Goal: Task Accomplishment & Management: Use online tool/utility

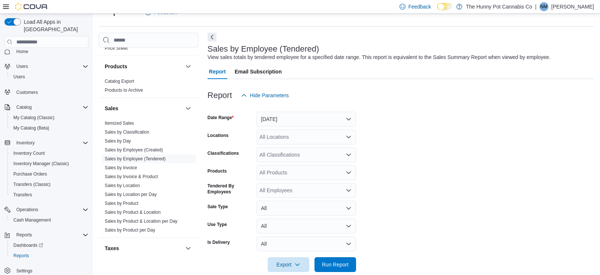
scroll to position [29, 0]
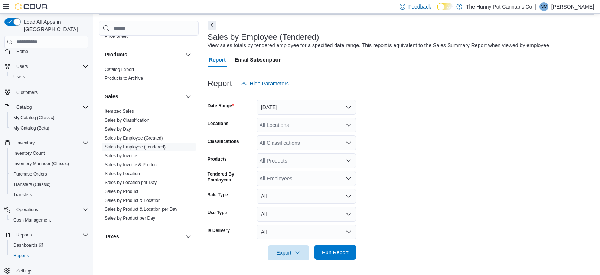
click at [335, 255] on span "Run Report" at bounding box center [335, 252] width 27 height 7
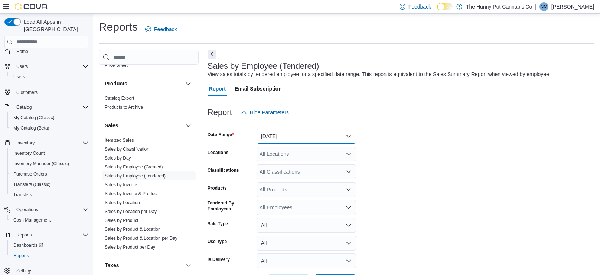
click at [288, 136] on button "[DATE]" at bounding box center [305, 136] width 99 height 15
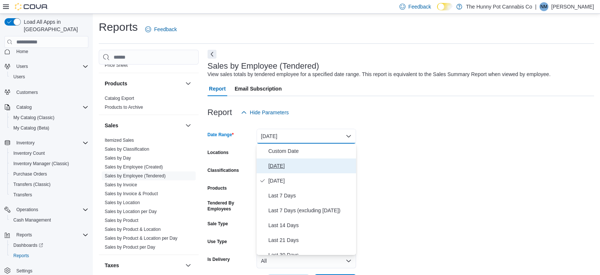
click at [286, 166] on span "[DATE]" at bounding box center [310, 165] width 85 height 9
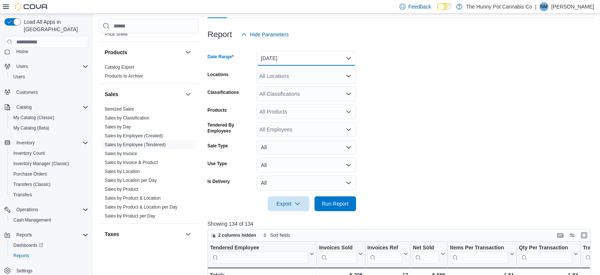
scroll to position [99, 0]
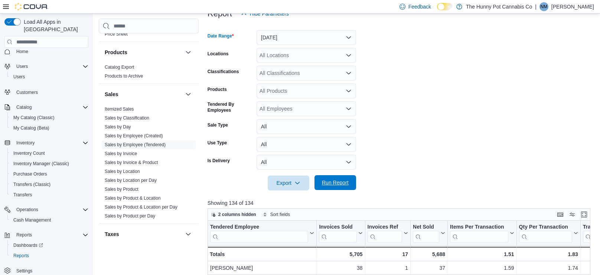
click at [334, 184] on span "Run Report" at bounding box center [335, 182] width 27 height 7
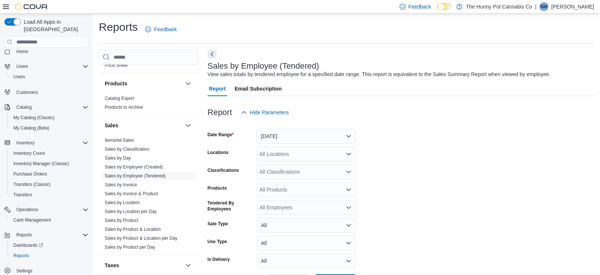
click at [300, 157] on div "All Locations" at bounding box center [305, 154] width 99 height 15
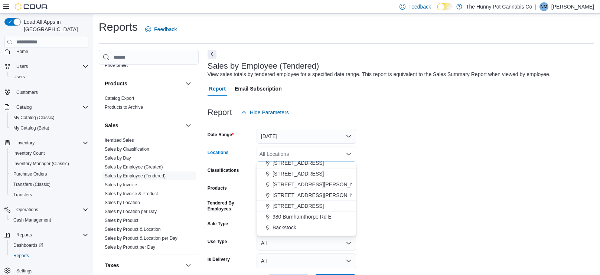
scroll to position [360, 0]
click at [308, 192] on span "[STREET_ADDRESS][PERSON_NAME]" at bounding box center [319, 193] width 94 height 7
click at [381, 180] on form "Date Range [DATE] Locations [STREET_ADDRESS][PERSON_NAME] Selected. [STREET_ADD…" at bounding box center [400, 204] width 386 height 169
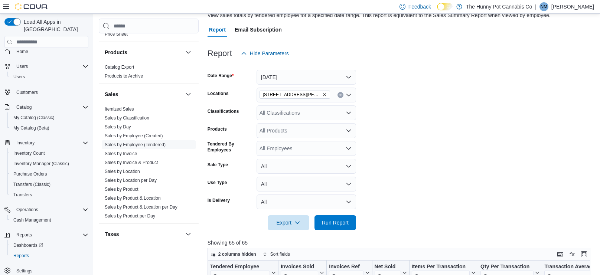
scroll to position [59, 0]
click at [334, 229] on div "Export Run Report" at bounding box center [281, 222] width 148 height 15
click at [343, 225] on span "Run Report" at bounding box center [335, 222] width 27 height 7
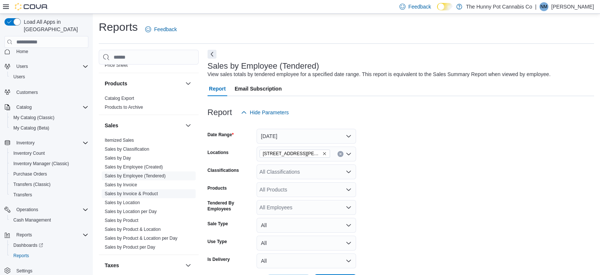
click at [142, 194] on link "Sales by Invoice & Product" at bounding box center [131, 193] width 53 height 5
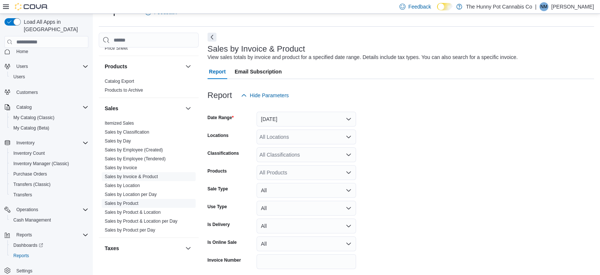
click at [140, 205] on span "Sales by Product" at bounding box center [149, 203] width 94 height 9
click at [142, 202] on span "Sales by Product" at bounding box center [149, 203] width 94 height 9
click at [170, 204] on span "Sales by Product" at bounding box center [149, 203] width 94 height 9
click at [141, 204] on span "Sales by Product" at bounding box center [149, 203] width 94 height 9
click at [129, 201] on link "Sales by Product" at bounding box center [122, 203] width 34 height 5
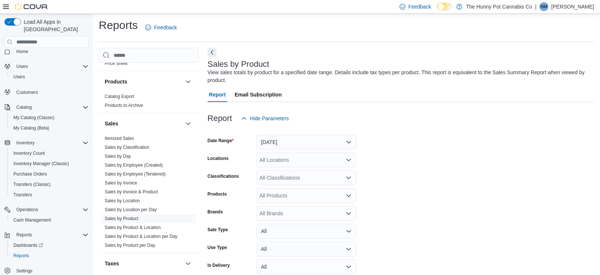
scroll to position [25, 0]
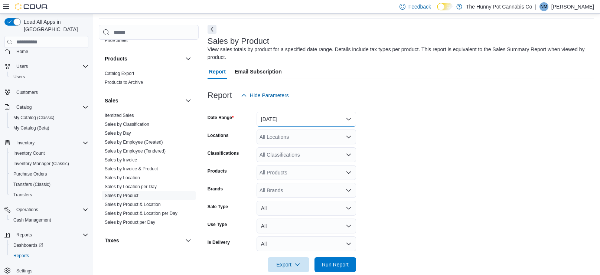
click at [286, 114] on button "[DATE]" at bounding box center [305, 119] width 99 height 15
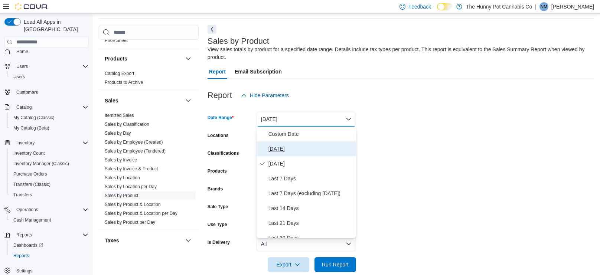
click at [278, 149] on span "[DATE]" at bounding box center [310, 148] width 85 height 9
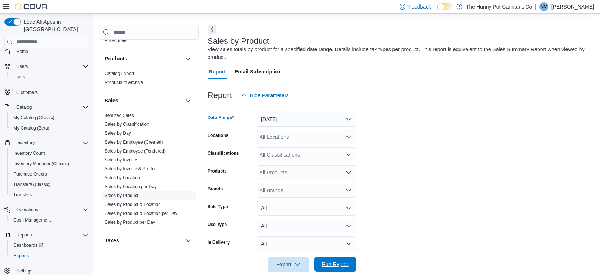
click at [334, 263] on span "Run Report" at bounding box center [335, 263] width 27 height 7
click at [343, 138] on div "All Locations" at bounding box center [305, 136] width 99 height 15
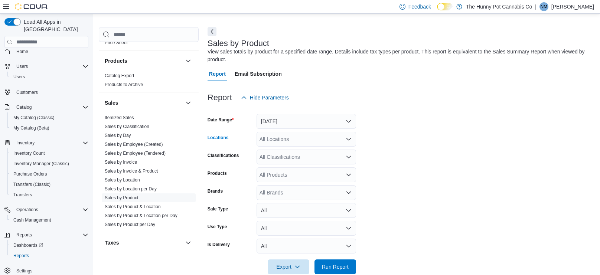
scroll to position [25, 0]
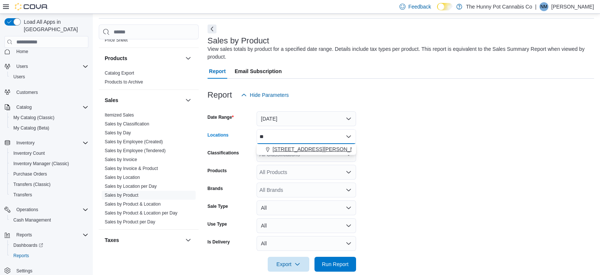
type input "**"
click at [293, 153] on span "[STREET_ADDRESS][PERSON_NAME]" at bounding box center [319, 148] width 94 height 7
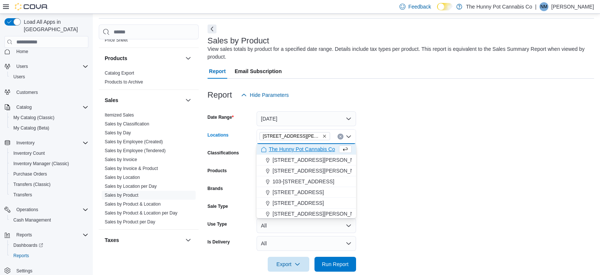
click at [380, 166] on form "Date Range [DATE] Locations [STREET_ADDRESS][PERSON_NAME] Selected. [STREET_ADD…" at bounding box center [400, 186] width 386 height 169
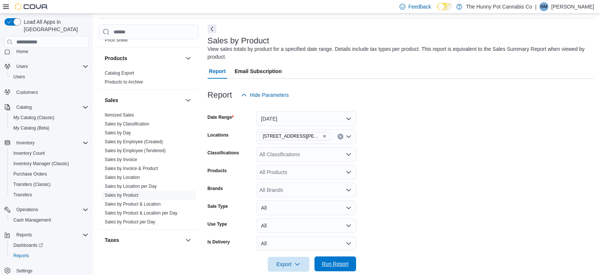
click at [350, 260] on span "Run Report" at bounding box center [335, 263] width 33 height 15
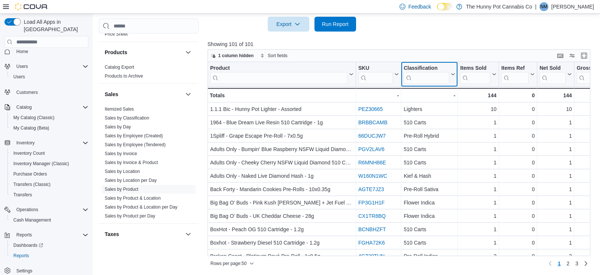
click at [453, 73] on icon at bounding box center [452, 74] width 6 height 4
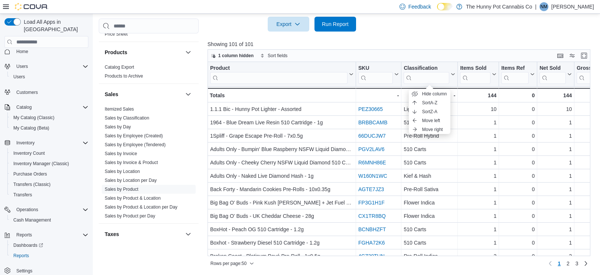
click at [456, 45] on p "Showing 101 of 101" at bounding box center [400, 43] width 386 height 7
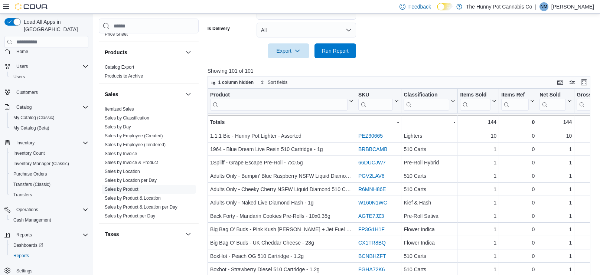
scroll to position [239, 0]
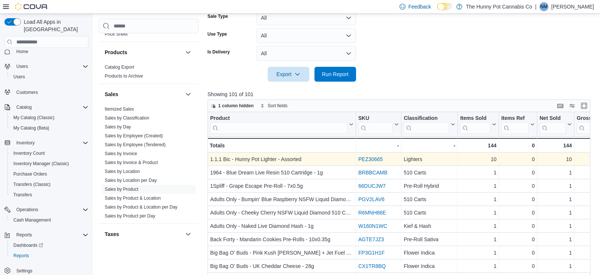
click at [372, 158] on link "PEZ30665" at bounding box center [370, 159] width 24 height 6
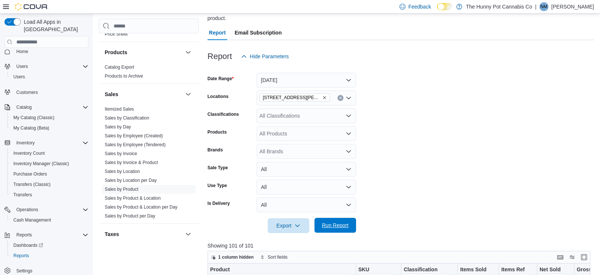
scroll to position [70, 0]
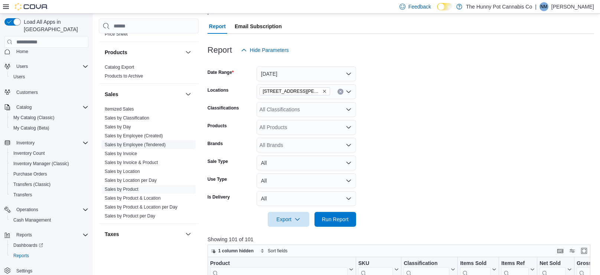
click at [155, 143] on link "Sales by Employee (Tendered)" at bounding box center [135, 144] width 61 height 5
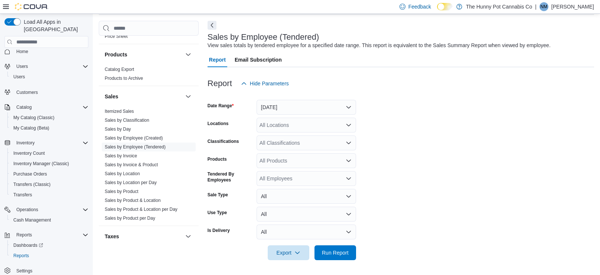
scroll to position [29, 0]
click at [302, 112] on button "[DATE]" at bounding box center [305, 107] width 99 height 15
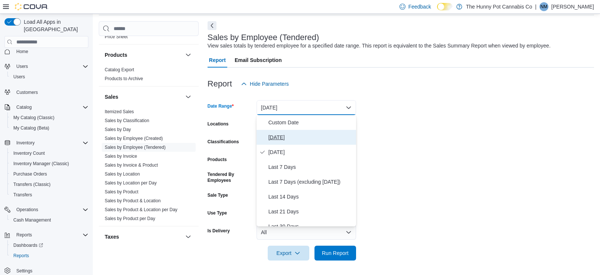
click at [295, 134] on span "[DATE]" at bounding box center [310, 137] width 85 height 9
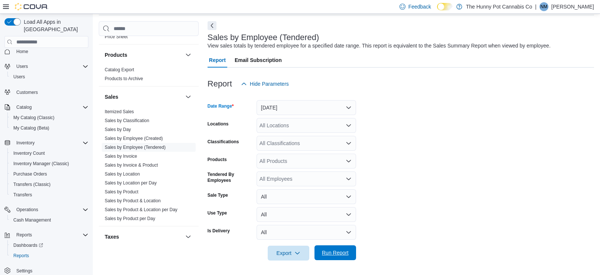
click at [339, 249] on span "Run Report" at bounding box center [335, 252] width 27 height 7
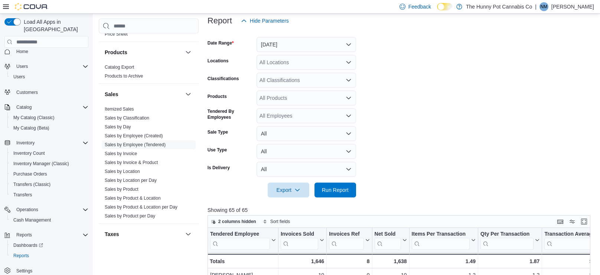
scroll to position [93, 0]
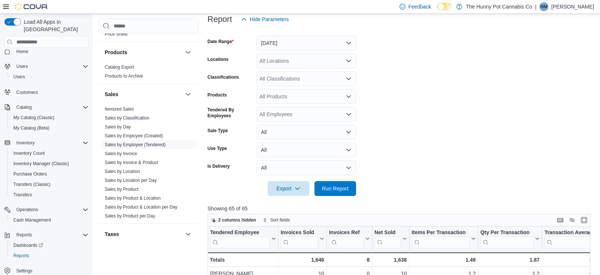
click at [338, 61] on div "All Locations" at bounding box center [305, 60] width 99 height 15
type input "***"
click at [313, 72] on span "[STREET_ADDRESS][PERSON_NAME]" at bounding box center [319, 73] width 94 height 7
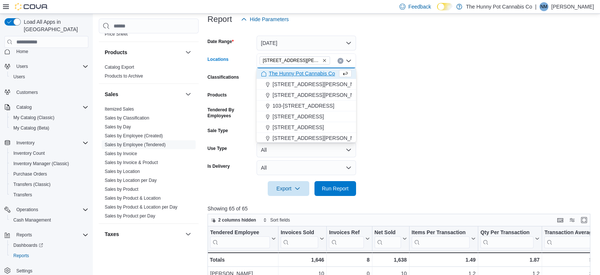
click at [345, 197] on div at bounding box center [400, 200] width 386 height 9
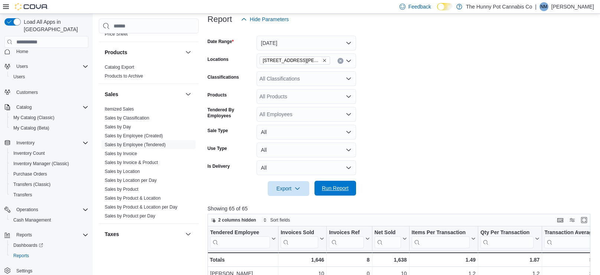
click at [348, 188] on span "Run Report" at bounding box center [335, 188] width 33 height 15
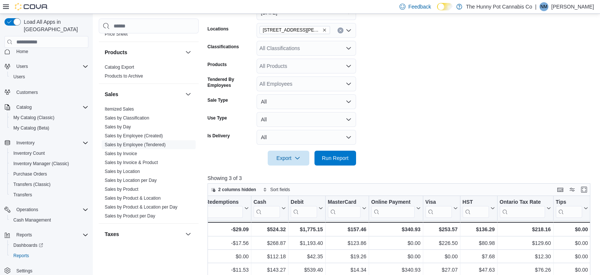
scroll to position [122, 0]
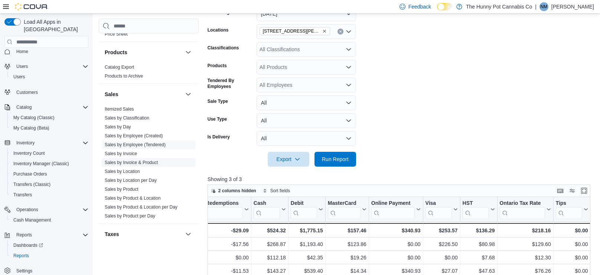
click at [146, 162] on link "Sales by Invoice & Product" at bounding box center [131, 162] width 53 height 5
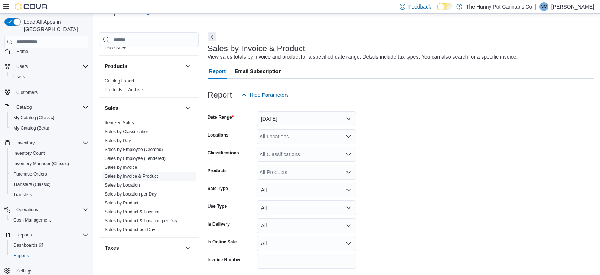
scroll to position [17, 0]
click at [338, 143] on div "All Locations" at bounding box center [305, 136] width 99 height 15
type input "***"
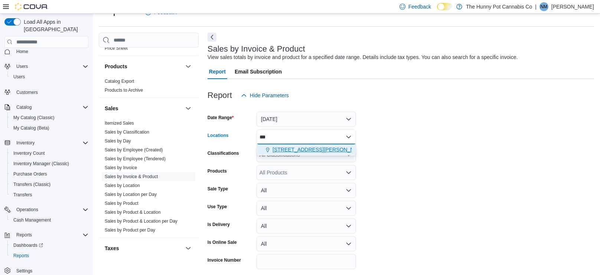
click at [309, 152] on span "[STREET_ADDRESS][PERSON_NAME]" at bounding box center [319, 149] width 94 height 7
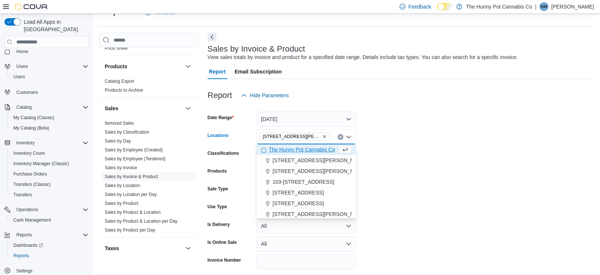
click at [446, 155] on form "Date Range [DATE] Locations [STREET_ADDRESS][PERSON_NAME] Selected. [STREET_ADD…" at bounding box center [400, 196] width 386 height 187
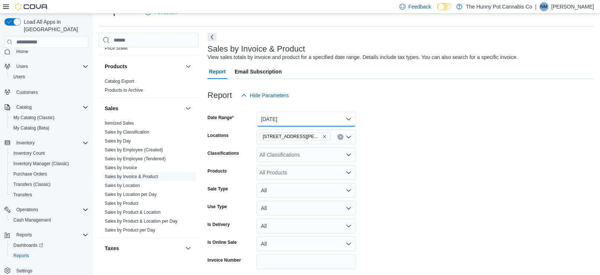
click at [309, 118] on button "[DATE]" at bounding box center [305, 119] width 99 height 15
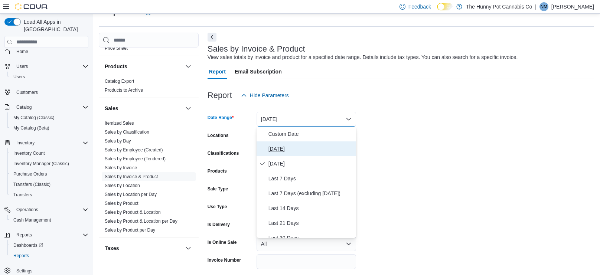
click at [284, 149] on span "[DATE]" at bounding box center [310, 148] width 85 height 9
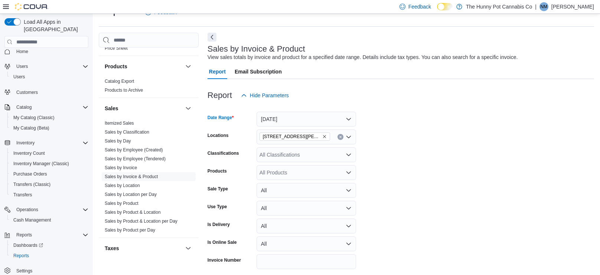
click at [465, 144] on form "Date Range [DATE] Locations [STREET_ADDRESS][PERSON_NAME] Classifications All C…" at bounding box center [400, 196] width 386 height 187
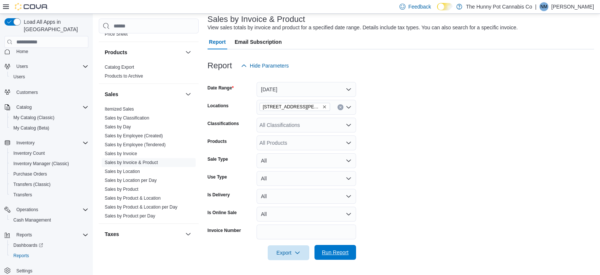
click at [336, 255] on span "Run Report" at bounding box center [335, 252] width 27 height 7
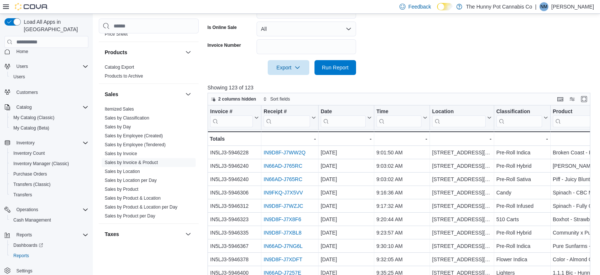
scroll to position [0, 0]
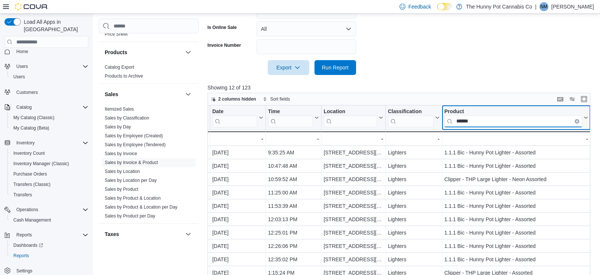
scroll to position [0, 108]
type input "*******"
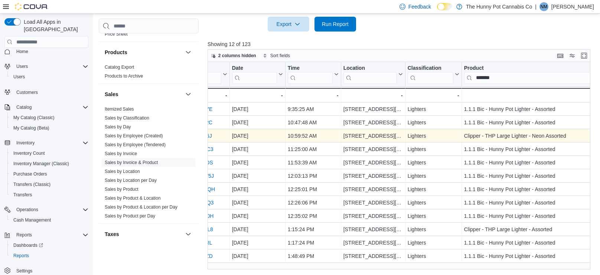
scroll to position [0, 0]
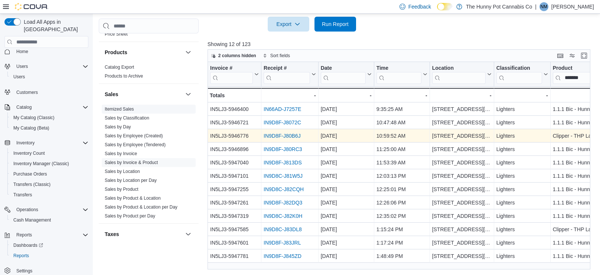
click at [130, 106] on link "Itemized Sales" at bounding box center [119, 108] width 29 height 5
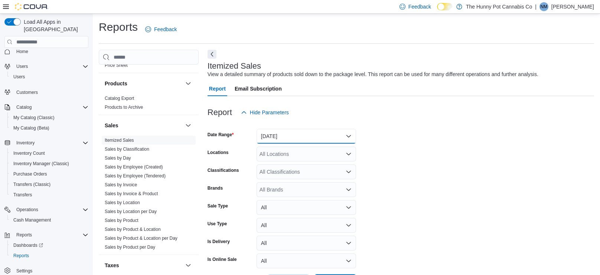
click at [336, 130] on button "[DATE]" at bounding box center [305, 136] width 99 height 15
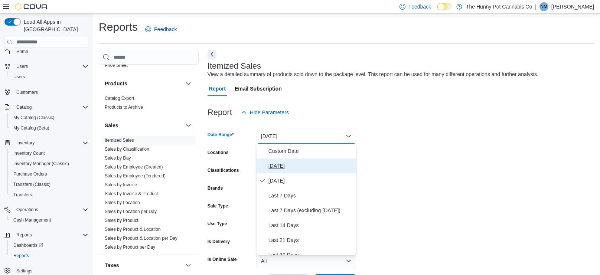
click at [295, 170] on span "[DATE]" at bounding box center [310, 165] width 85 height 9
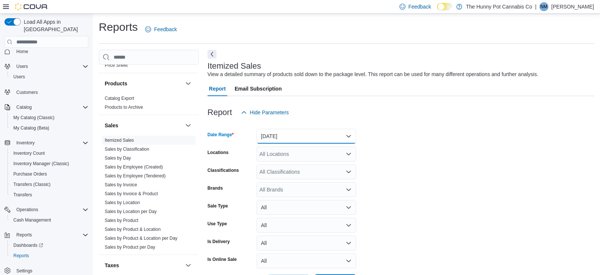
scroll to position [29, 0]
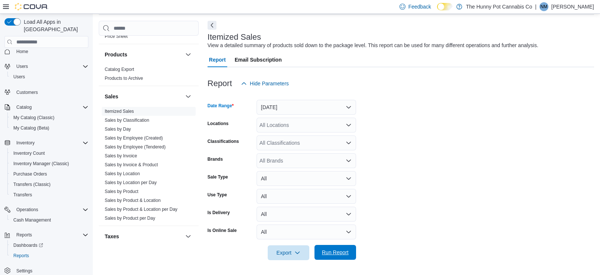
click at [336, 253] on span "Run Report" at bounding box center [335, 252] width 27 height 7
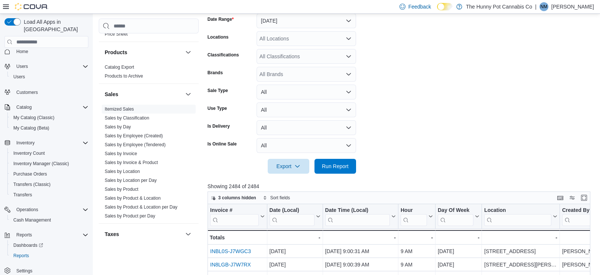
scroll to position [62, 0]
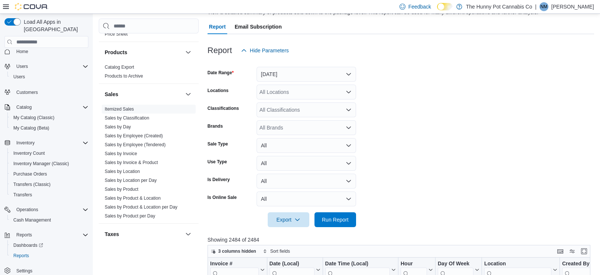
click at [315, 90] on div "All Locations" at bounding box center [305, 92] width 99 height 15
type input "***"
click at [313, 101] on span "[STREET_ADDRESS][PERSON_NAME]" at bounding box center [319, 104] width 94 height 7
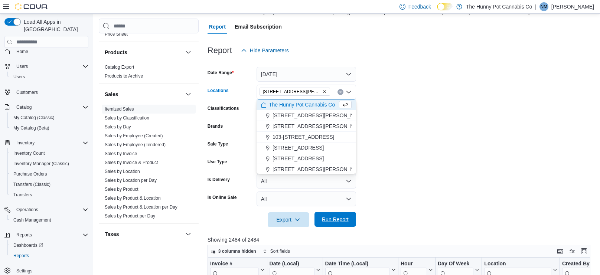
click at [345, 215] on span "Run Report" at bounding box center [335, 219] width 33 height 15
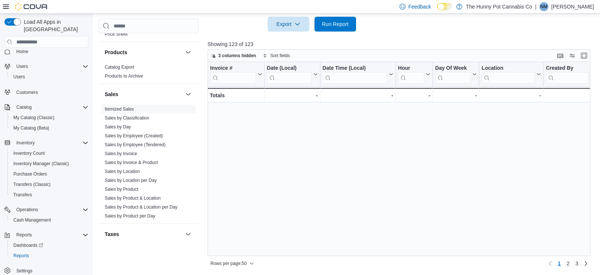
scroll to position [514, 0]
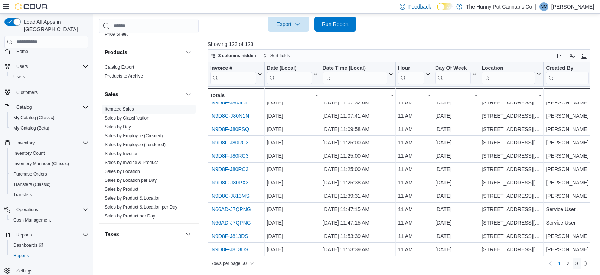
click at [577, 262] on span "3" at bounding box center [576, 263] width 3 height 7
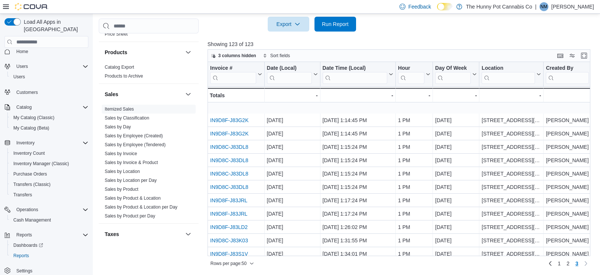
scroll to position [154, 0]
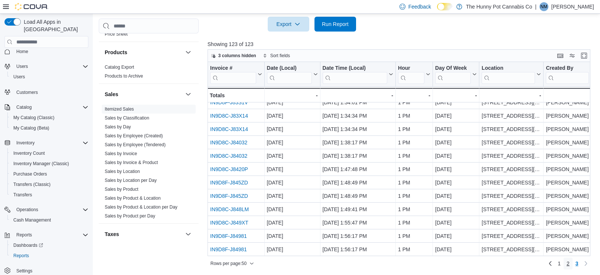
click at [570, 266] on link "2" at bounding box center [567, 264] width 9 height 12
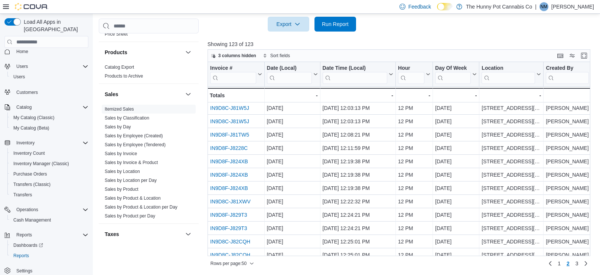
scroll to position [0, 0]
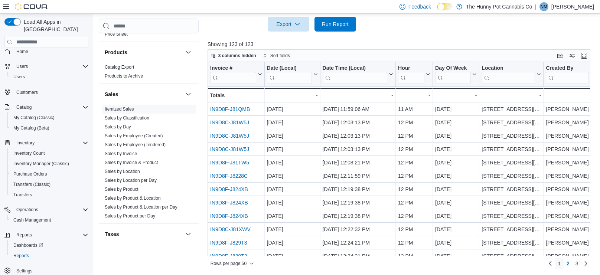
click at [558, 265] on span "1" at bounding box center [558, 263] width 3 height 7
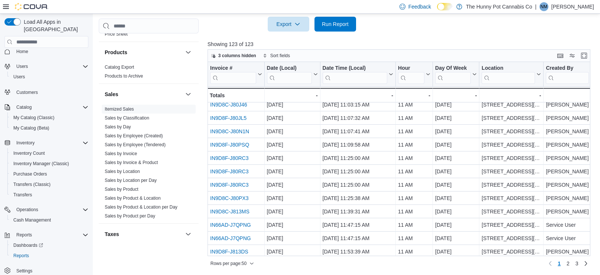
scroll to position [514, 0]
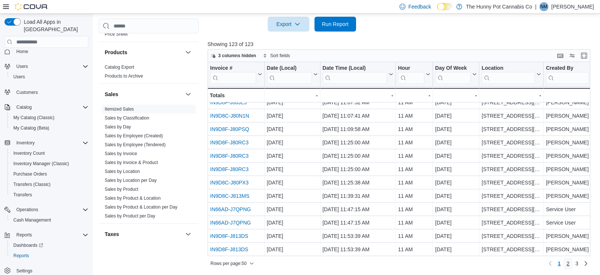
click at [566, 263] on span "2" at bounding box center [567, 263] width 3 height 7
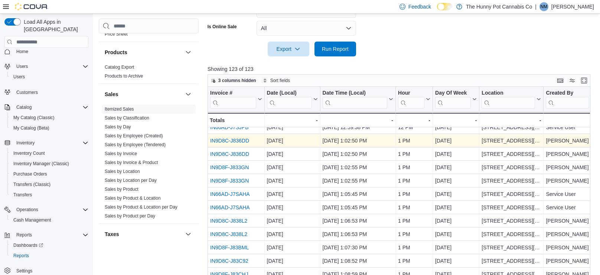
scroll to position [234, 0]
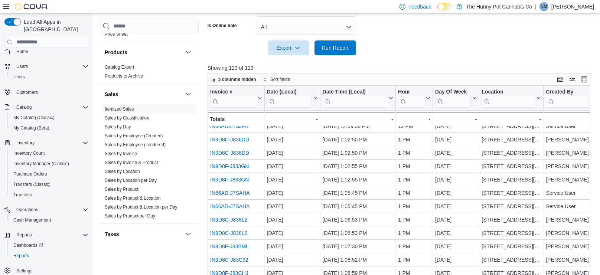
click at [459, 56] on div at bounding box center [400, 59] width 386 height 9
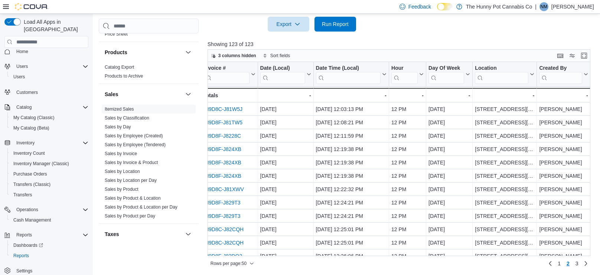
scroll to position [41, 7]
click at [130, 145] on link "Sales by Employee (Tendered)" at bounding box center [135, 144] width 61 height 5
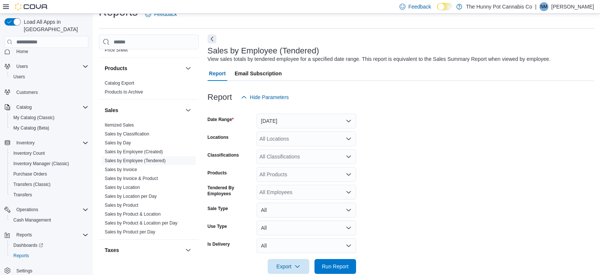
scroll to position [14, 0]
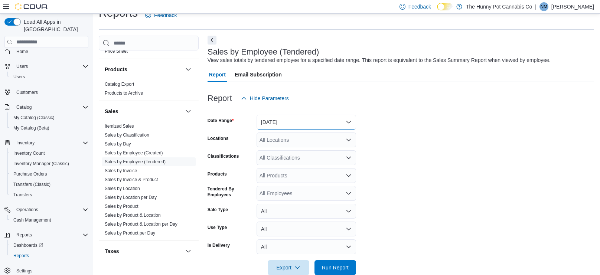
click at [337, 127] on button "[DATE]" at bounding box center [305, 122] width 99 height 15
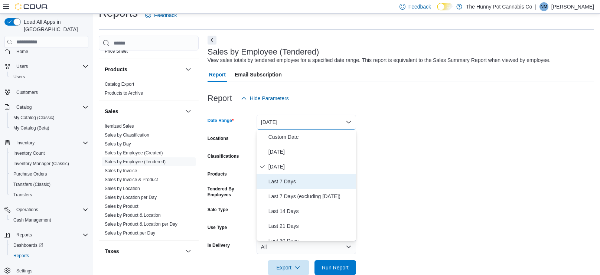
click at [299, 187] on button "Last 7 Days" at bounding box center [305, 181] width 99 height 15
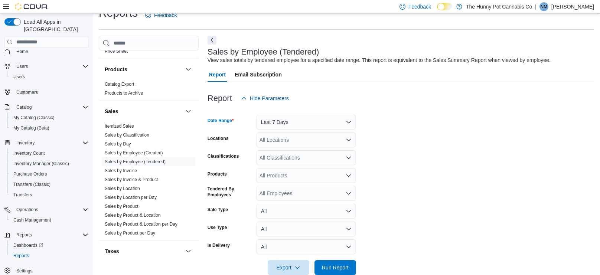
click at [304, 136] on div "All Locations" at bounding box center [305, 139] width 99 height 15
type input "***"
click at [306, 153] on span "[STREET_ADDRESS][PERSON_NAME]" at bounding box center [319, 152] width 94 height 7
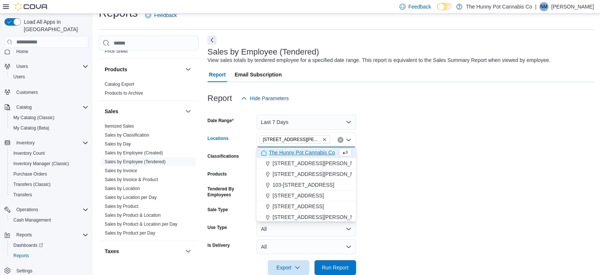
click at [416, 127] on form "Date Range Last 7 Days Locations [STREET_ADDRESS][PERSON_NAME] Selected. [STREE…" at bounding box center [400, 190] width 386 height 169
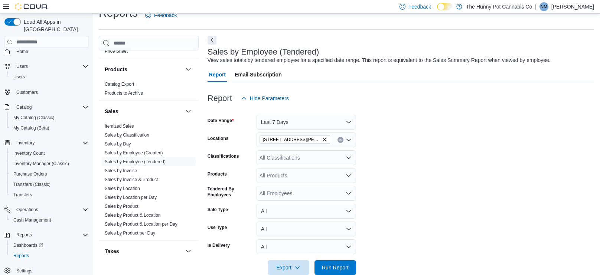
scroll to position [29, 0]
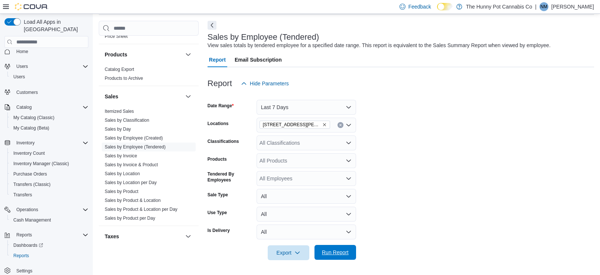
click at [348, 254] on span "Run Report" at bounding box center [335, 252] width 27 height 7
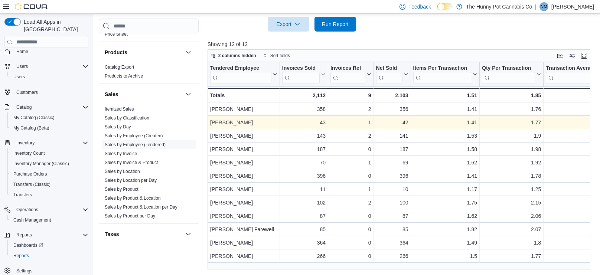
scroll to position [29, 0]
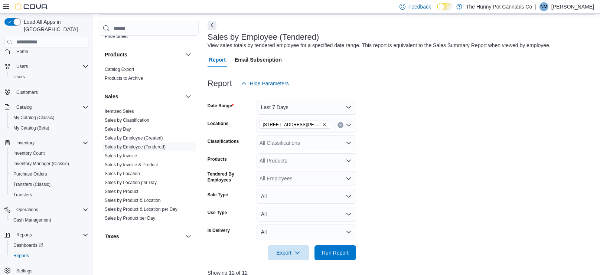
click at [365, 127] on form "Date Range Last 7 Days Locations [STREET_ADDRESS][PERSON_NAME] Classifications …" at bounding box center [400, 175] width 386 height 169
click at [401, 150] on form "Date Range Last 7 Days Locations [STREET_ADDRESS][PERSON_NAME] Classifications …" at bounding box center [400, 175] width 386 height 169
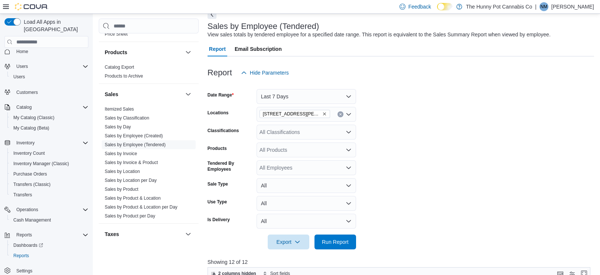
scroll to position [35, 0]
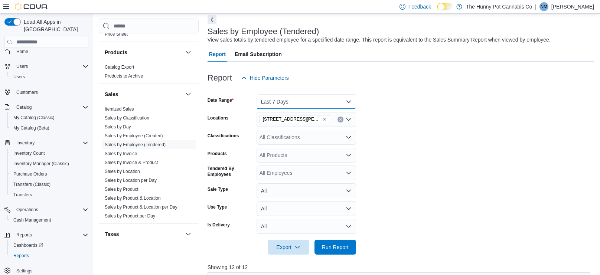
click at [317, 101] on button "Last 7 Days" at bounding box center [305, 101] width 99 height 15
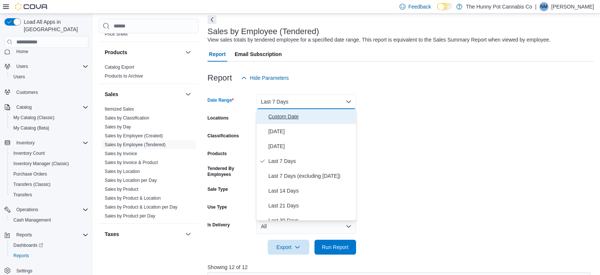
click at [293, 118] on span "Custom Date" at bounding box center [310, 116] width 85 height 9
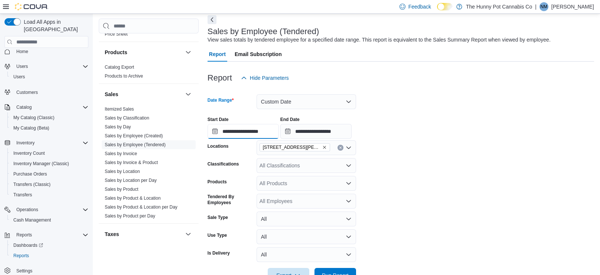
click at [240, 131] on input "**********" at bounding box center [242, 131] width 71 height 15
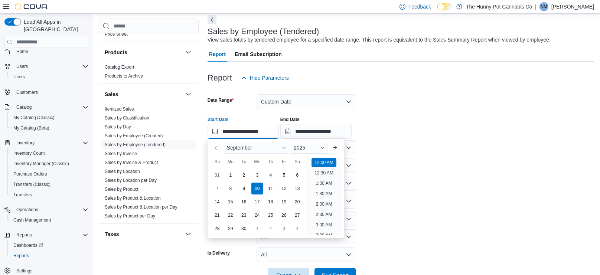
scroll to position [23, 0]
click at [233, 188] on div "8" at bounding box center [230, 188] width 13 height 13
click at [261, 189] on div "10" at bounding box center [256, 188] width 13 height 13
click at [227, 186] on div "8" at bounding box center [230, 188] width 13 height 13
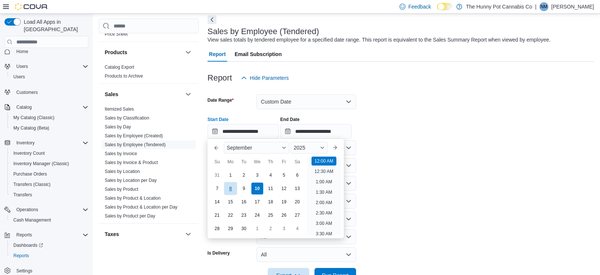
type input "**********"
click at [440, 158] on form "**********" at bounding box center [400, 183] width 386 height 197
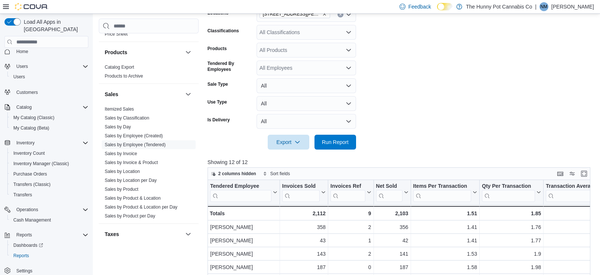
scroll to position [178, 0]
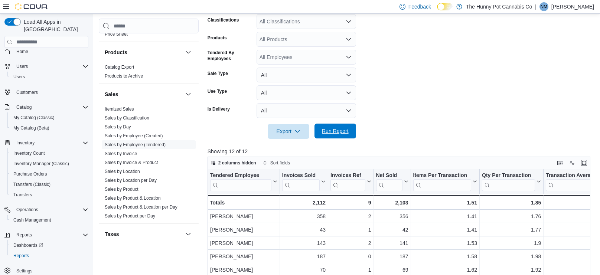
click at [342, 131] on span "Run Report" at bounding box center [335, 130] width 27 height 7
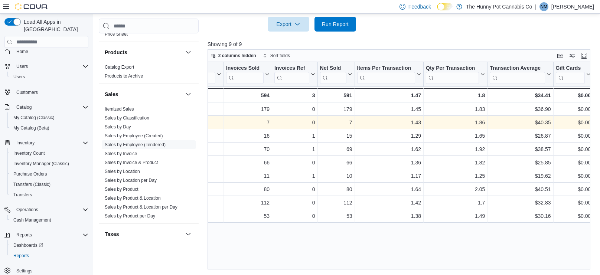
scroll to position [0, 57]
